Goal: Share content

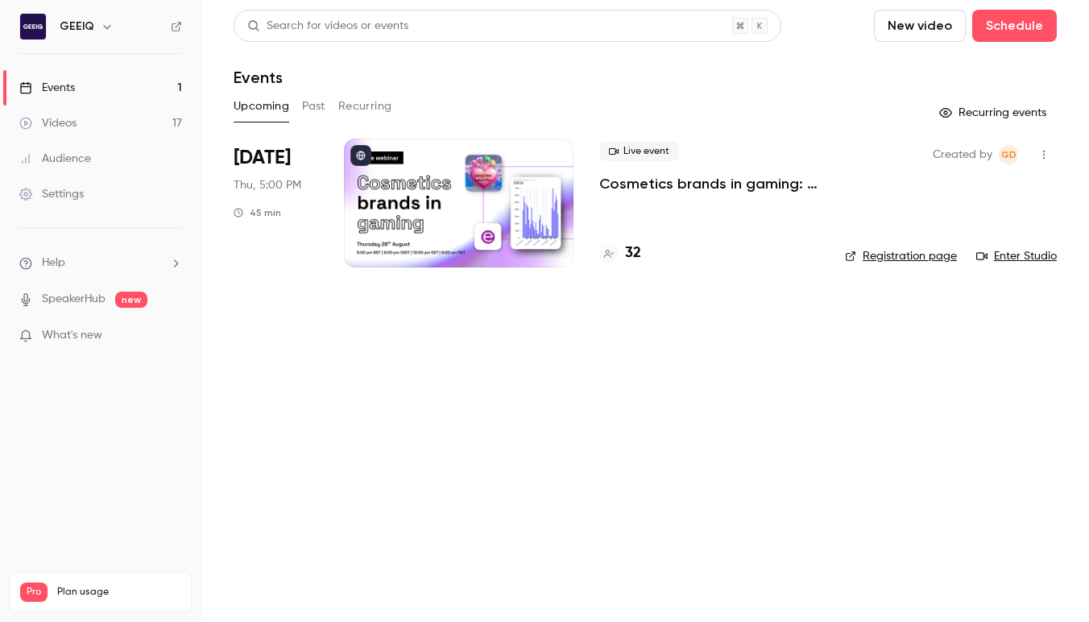
click at [616, 174] on p "Cosmetics brands in gaming: A conversation with essence cosmetics" at bounding box center [709, 183] width 220 height 19
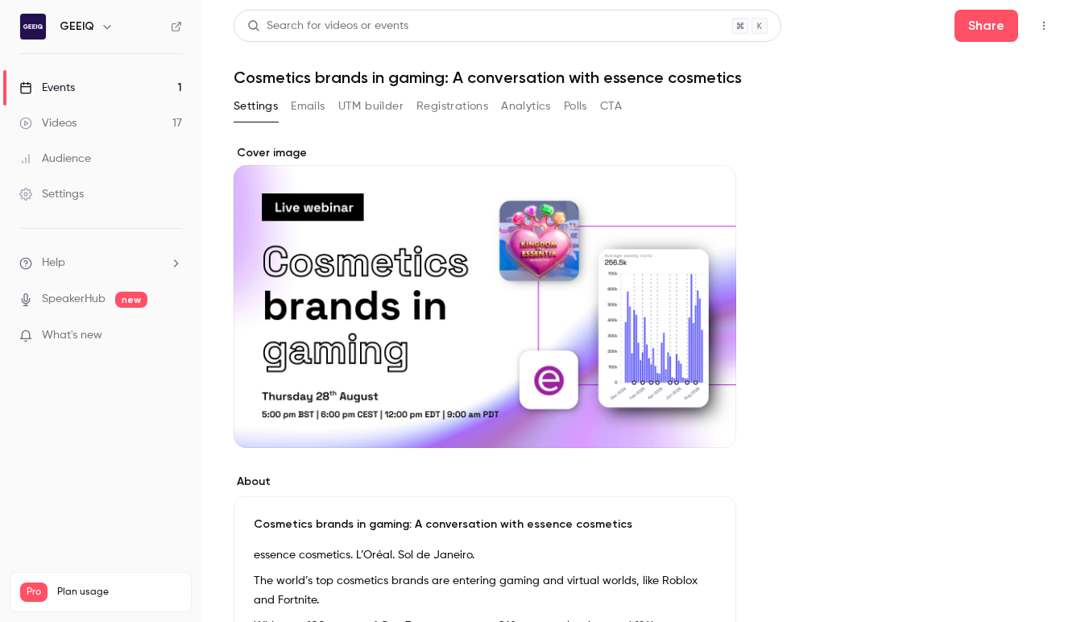
click at [445, 104] on button "Registrations" at bounding box center [452, 106] width 72 height 26
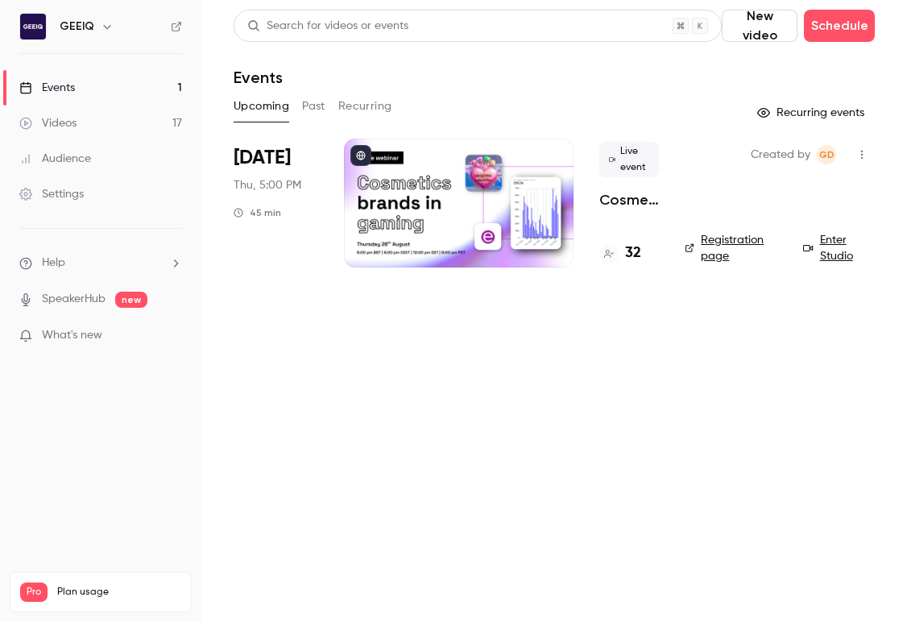
click at [529, 205] on div at bounding box center [459, 203] width 230 height 129
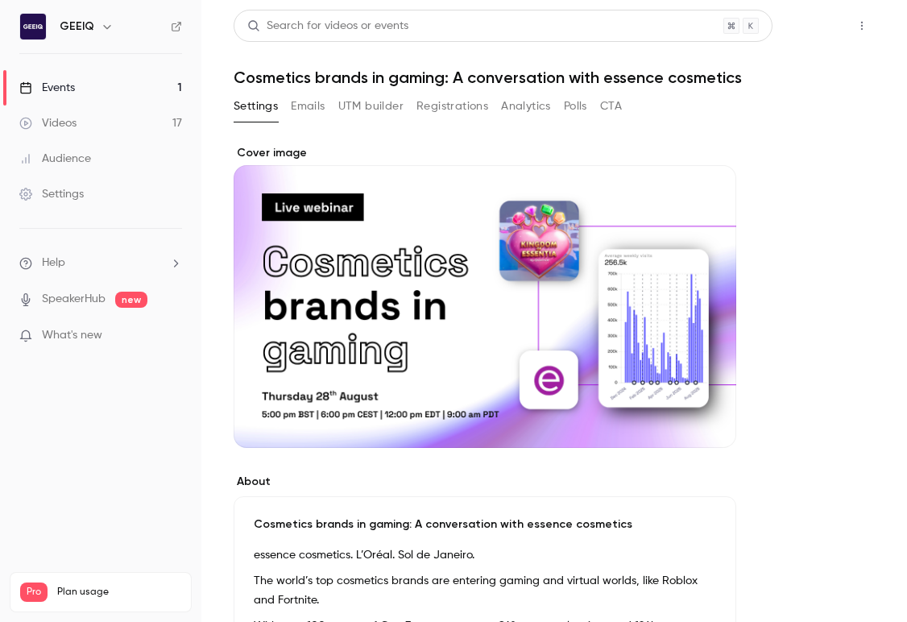
click at [815, 27] on button "Share" at bounding box center [805, 26] width 64 height 32
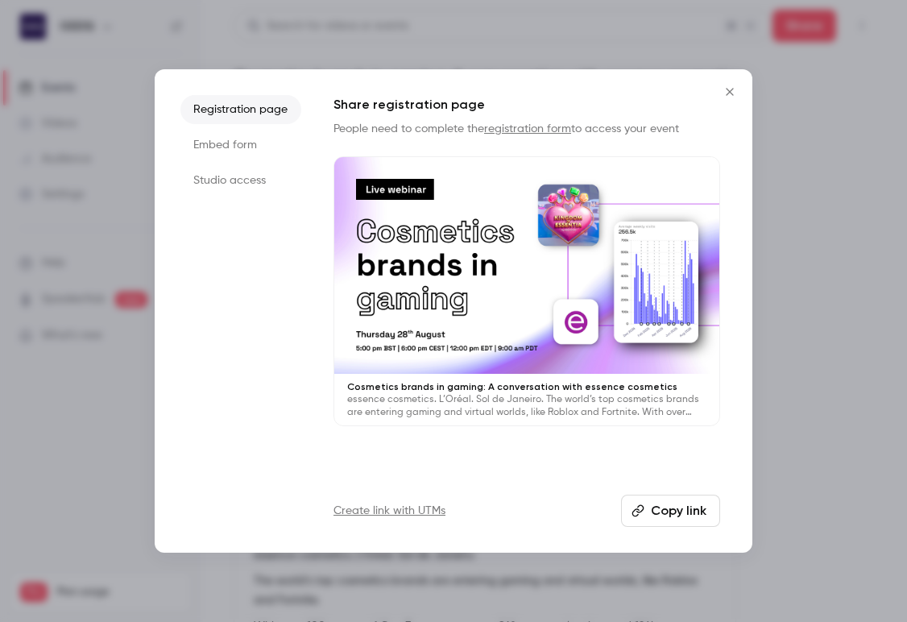
click at [657, 503] on button "Copy link" at bounding box center [670, 511] width 99 height 32
click at [728, 90] on icon "Close" at bounding box center [729, 91] width 7 height 7
